Goal: Transaction & Acquisition: Subscribe to service/newsletter

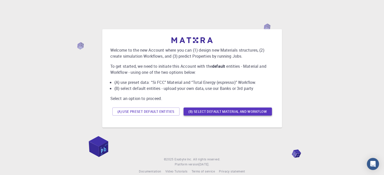
click at [209, 111] on button "(B) Select default material and workflow" at bounding box center [227, 112] width 88 height 8
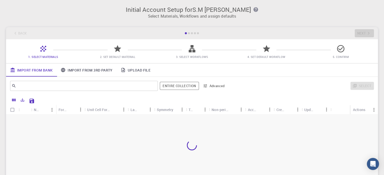
click at [191, 31] on div "Back Next" at bounding box center [192, 33] width 372 height 12
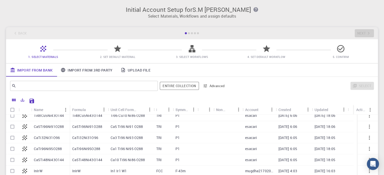
scroll to position [160, 0]
click at [11, 108] on input "Select all rows" at bounding box center [13, 110] width 10 height 10
checkbox input "true"
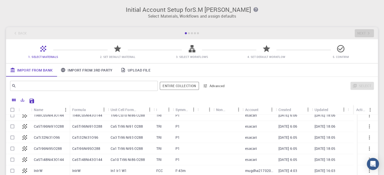
checkbox input "true"
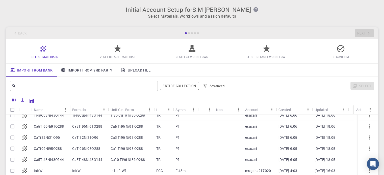
checkbox input "true"
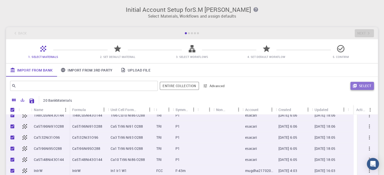
click at [366, 88] on button "Select" at bounding box center [361, 86] width 23 height 8
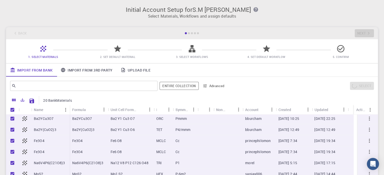
scroll to position [0, 0]
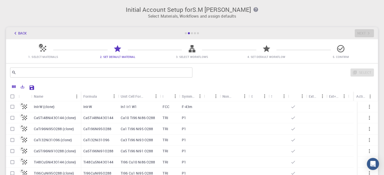
click at [12, 97] on input "Select all rows" at bounding box center [13, 97] width 10 height 10
checkbox input "true"
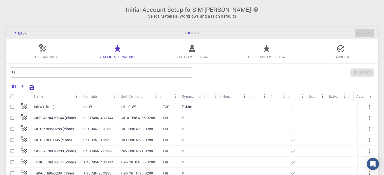
checkbox input "true"
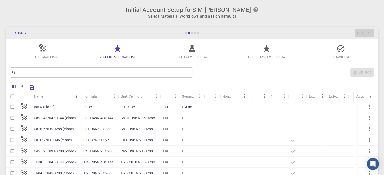
checkbox input "true"
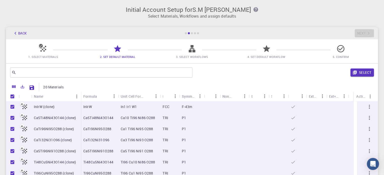
click at [352, 73] on button "Select" at bounding box center [361, 73] width 23 height 8
checkbox input "false"
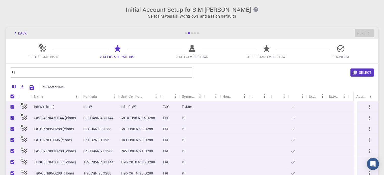
checkbox input "false"
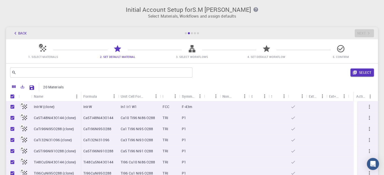
checkbox input "false"
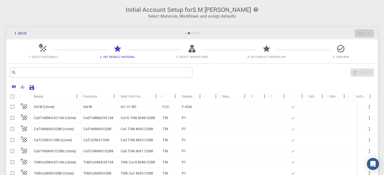
click at [13, 107] on input "Select row" at bounding box center [13, 107] width 10 height 10
checkbox input "true"
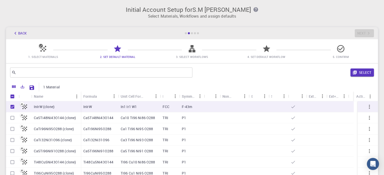
click at [11, 118] on input "Select row" at bounding box center [13, 118] width 10 height 10
checkbox input "true"
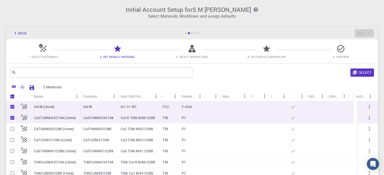
drag, startPoint x: 371, startPoint y: 74, endPoint x: 358, endPoint y: 72, distance: 13.0
click at [371, 74] on button "Select" at bounding box center [361, 73] width 23 height 8
checkbox input "false"
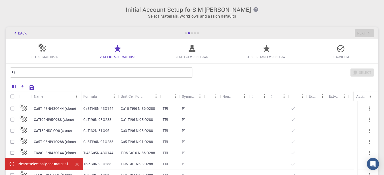
scroll to position [25, 0]
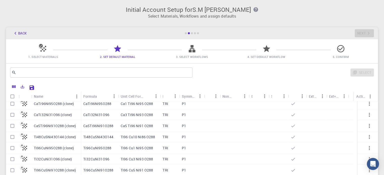
click at [11, 126] on input "Select row" at bounding box center [13, 126] width 10 height 10
checkbox input "true"
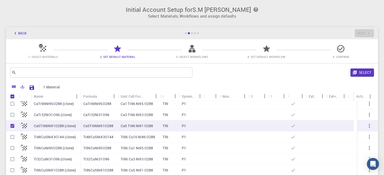
click at [13, 136] on input "Select row" at bounding box center [13, 137] width 10 height 10
checkbox input "true"
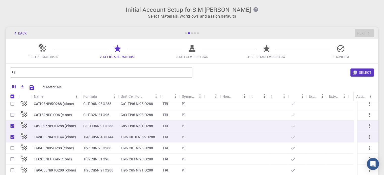
click at [12, 125] on input "Unselect row" at bounding box center [13, 126] width 10 height 10
checkbox input "false"
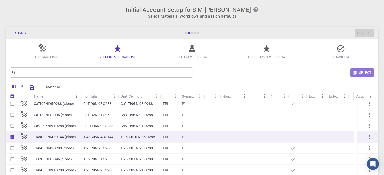
click at [356, 76] on button "Select" at bounding box center [361, 73] width 23 height 8
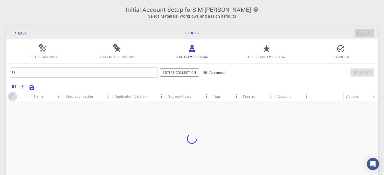
click at [13, 96] on input "Select all rows" at bounding box center [13, 97] width 10 height 10
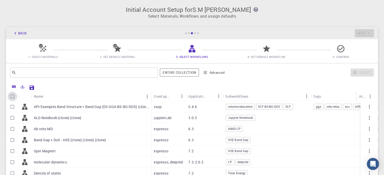
click at [10, 95] on input "Select all rows" at bounding box center [13, 97] width 10 height 10
checkbox input "true"
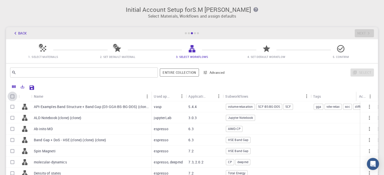
checkbox input "true"
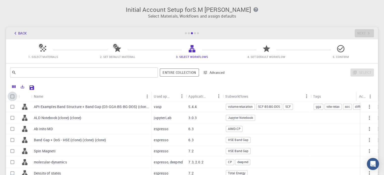
checkbox input "true"
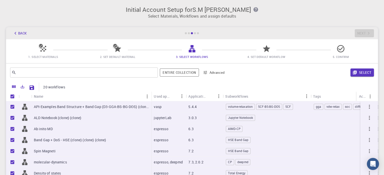
click at [365, 74] on button "Select" at bounding box center [361, 73] width 23 height 8
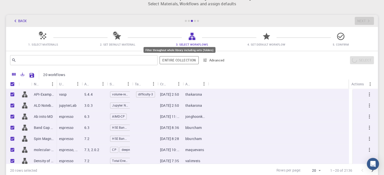
scroll to position [3, 0]
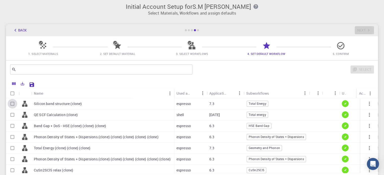
click at [14, 103] on input "Select row" at bounding box center [13, 104] width 10 height 10
checkbox input "true"
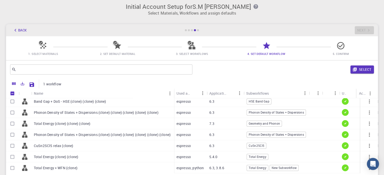
scroll to position [25, 0]
click at [12, 124] on input "Select row" at bounding box center [13, 123] width 10 height 10
checkbox input "true"
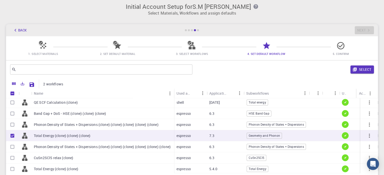
scroll to position [0, 0]
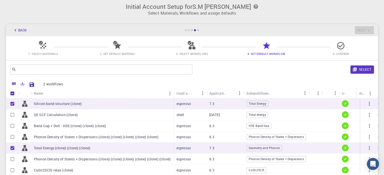
click at [11, 92] on input "Unselect all rows" at bounding box center [13, 94] width 10 height 10
checkbox input "false"
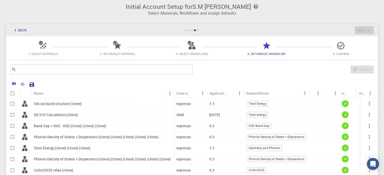
click at [11, 92] on input "Select all rows" at bounding box center [13, 94] width 10 height 10
checkbox input "true"
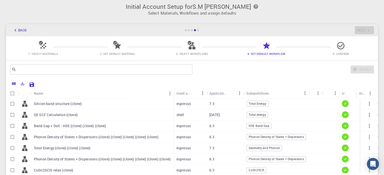
checkbox input "true"
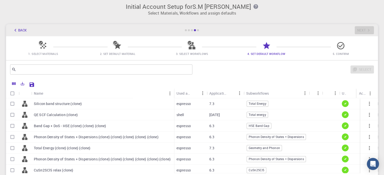
checkbox input "true"
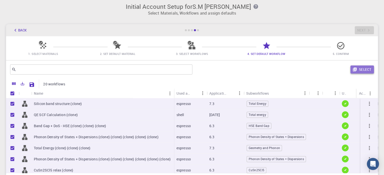
click at [363, 71] on button "Select" at bounding box center [361, 70] width 23 height 8
checkbox input "false"
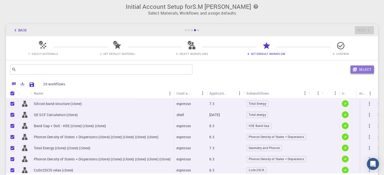
checkbox input "false"
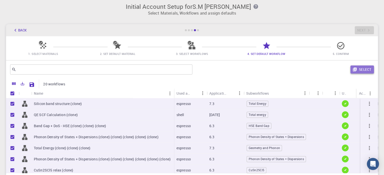
checkbox input "false"
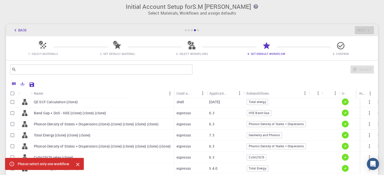
scroll to position [25, 0]
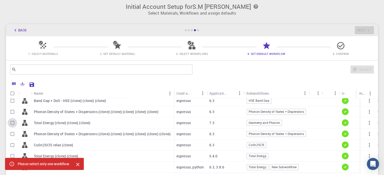
click at [14, 122] on input "Select row" at bounding box center [13, 123] width 10 height 10
checkbox input "true"
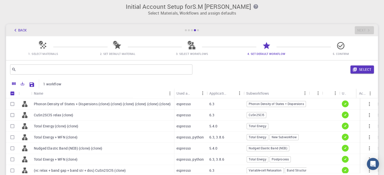
scroll to position [76, 0]
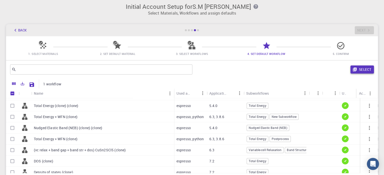
click at [358, 70] on button "Select" at bounding box center [361, 70] width 23 height 8
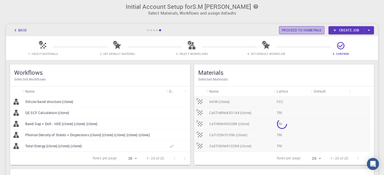
click at [309, 29] on link "Proceed to homepage" at bounding box center [301, 30] width 45 height 8
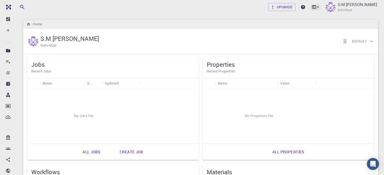
click at [314, 6] on icon at bounding box center [314, 6] width 4 height 3
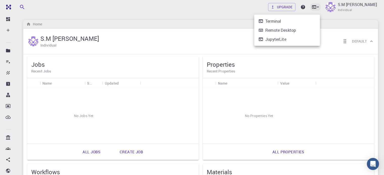
click at [314, 6] on div at bounding box center [192, 87] width 384 height 175
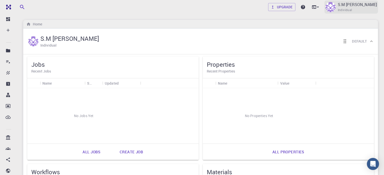
click at [354, 4] on p "S.M [PERSON_NAME]" at bounding box center [356, 5] width 39 height 6
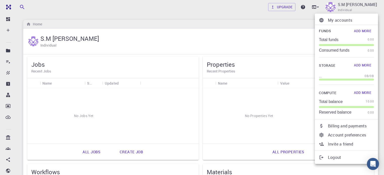
click at [340, 104] on p "Total balance" at bounding box center [331, 102] width 24 height 5
click at [361, 94] on button "Add More" at bounding box center [362, 93] width 22 height 8
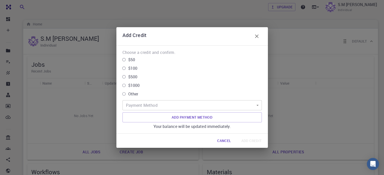
click at [255, 37] on icon "button" at bounding box center [257, 36] width 6 height 6
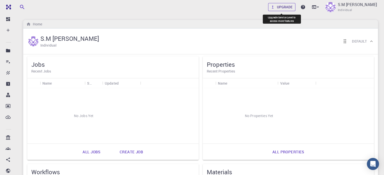
click at [277, 5] on link "Upgrade" at bounding box center [282, 7] width 28 height 8
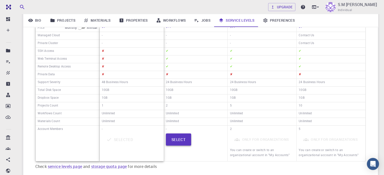
scroll to position [101, 0]
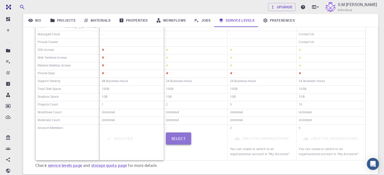
click at [174, 134] on button "Select" at bounding box center [178, 139] width 25 height 12
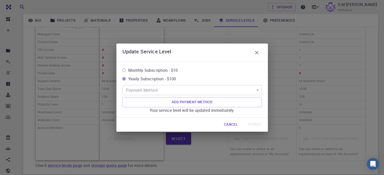
click at [150, 71] on span "Monthly Subscription - $10" at bounding box center [153, 70] width 50 height 6
click at [128, 71] on input "Monthly Subscription - $10" at bounding box center [124, 70] width 9 height 9
radio input "true"
click at [150, 80] on span "Yearly Subscription - $100" at bounding box center [152, 79] width 48 height 6
click at [128, 80] on input "Yearly Subscription - $100" at bounding box center [124, 79] width 9 height 9
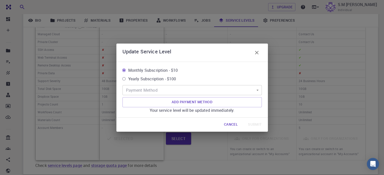
radio input "true"
click at [253, 52] on button "button" at bounding box center [257, 53] width 10 height 10
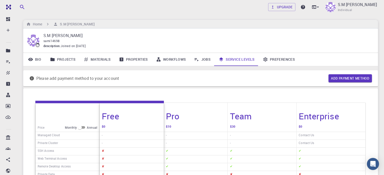
scroll to position [0, 0]
click at [342, 7] on p "S.M [PERSON_NAME]" at bounding box center [356, 5] width 39 height 6
